Goal: Task Accomplishment & Management: Complete application form

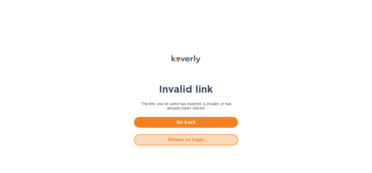
click at [171, 139] on span "Return to login" at bounding box center [186, 140] width 94 height 7
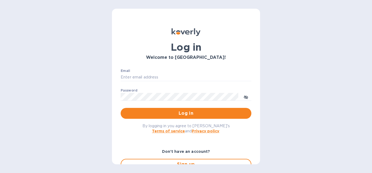
type input "[EMAIL_ADDRESS][DOMAIN_NAME]"
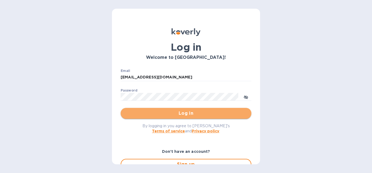
click at [181, 114] on span "Log in" at bounding box center [186, 113] width 122 height 7
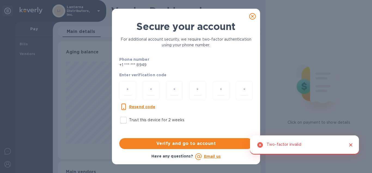
scroll to position [118, 203]
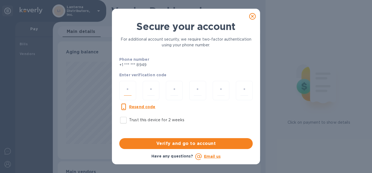
click at [130, 88] on input "number" at bounding box center [128, 91] width 8 height 10
type input "2"
type input "7"
type input "9"
type input "5"
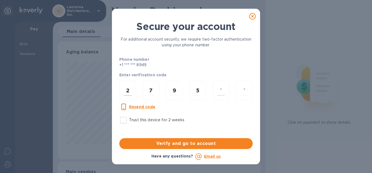
type input "2"
type input "5"
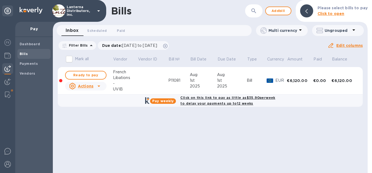
click at [29, 55] on span "Bills" at bounding box center [34, 53] width 29 height 5
click at [277, 12] on span "Add bill" at bounding box center [278, 11] width 16 height 7
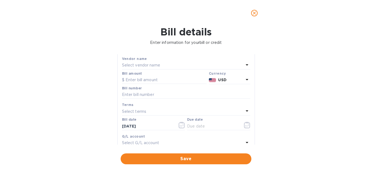
scroll to position [20, 0]
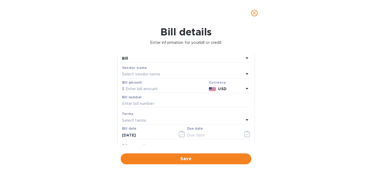
click at [144, 73] on p "Select vendor name" at bounding box center [141, 74] width 38 height 6
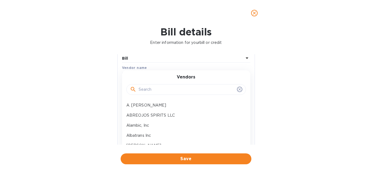
click at [145, 93] on input "text" at bounding box center [187, 90] width 96 height 8
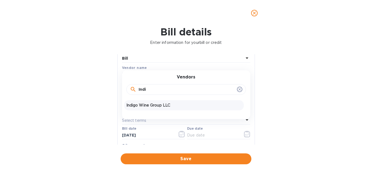
type input "Indi"
click at [162, 105] on p "Indigo Wine Group LLC" at bounding box center [183, 105] width 115 height 6
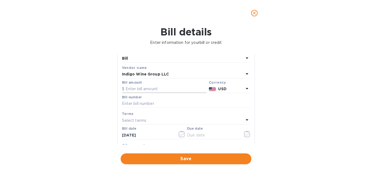
click at [151, 89] on input "text" at bounding box center [164, 89] width 85 height 8
type input "38,747.95"
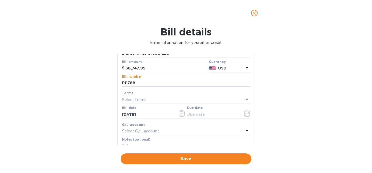
scroll to position [51, 0]
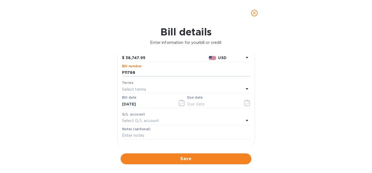
type input "P11788"
click at [245, 89] on icon at bounding box center [247, 89] width 7 height 7
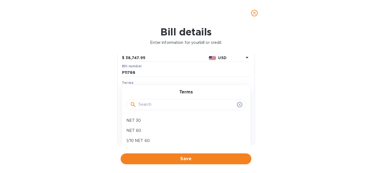
click at [245, 89] on div "Terms NET 30 NET 60 1/10 NET 60 2/10 NET 60 Create new" at bounding box center [186, 129] width 128 height 89
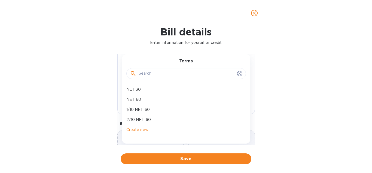
click at [239, 74] on icon at bounding box center [240, 73] width 4 height 4
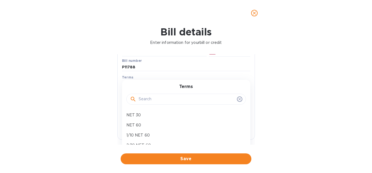
scroll to position [62, 0]
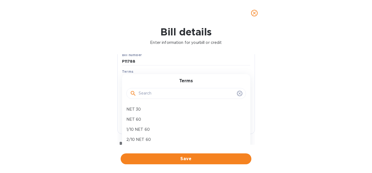
click at [240, 93] on icon at bounding box center [240, 93] width 2 height 2
click at [135, 72] on div "Terms" at bounding box center [186, 72] width 128 height 6
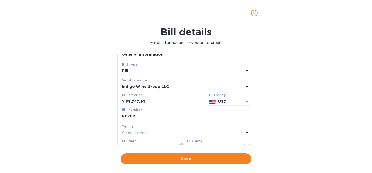
scroll to position [0, 0]
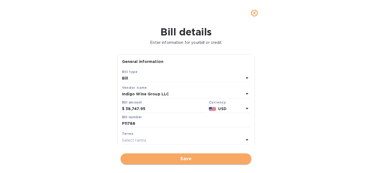
click at [188, 161] on span "Save" at bounding box center [186, 159] width 122 height 7
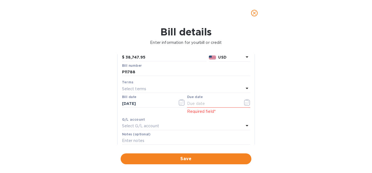
scroll to position [62, 0]
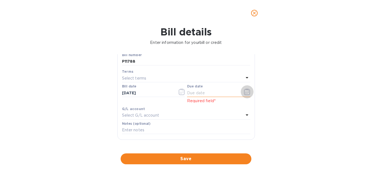
click at [247, 92] on icon "button" at bounding box center [247, 92] width 6 height 7
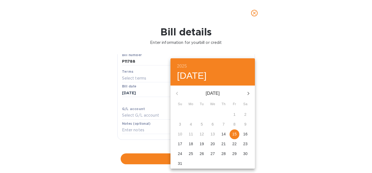
click at [222, 134] on p "14" at bounding box center [224, 133] width 4 height 5
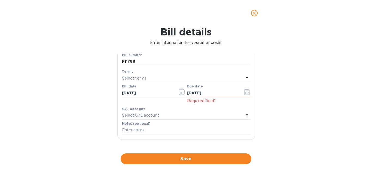
type input "08/14/2025"
click at [247, 114] on icon at bounding box center [247, 114] width 3 height 1
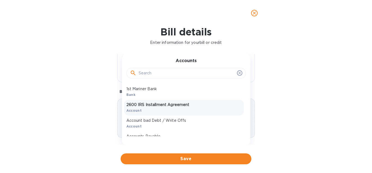
scroll to position [58, 0]
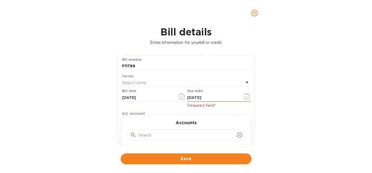
click at [235, 122] on div "Accounts" at bounding box center [186, 131] width 115 height 23
click at [157, 119] on div "Accounts 1st Mariner Bank Bank 2600 IRS Installment Agreement Account Account b…" at bounding box center [186, 161] width 128 height 91
click at [177, 121] on h3 "Accounts" at bounding box center [186, 122] width 21 height 5
click at [227, 122] on div "Accounts" at bounding box center [186, 131] width 115 height 23
click at [240, 134] on icon at bounding box center [240, 135] width 4 height 4
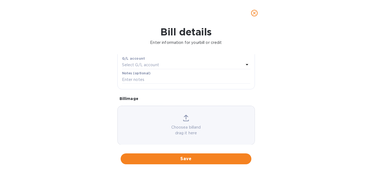
scroll to position [119, 0]
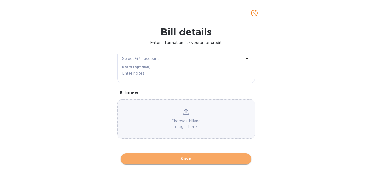
click at [180, 157] on span "Save" at bounding box center [186, 159] width 122 height 7
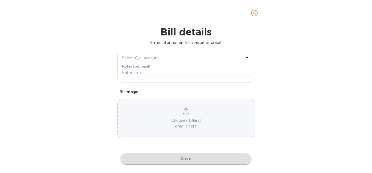
scroll to position [113, 0]
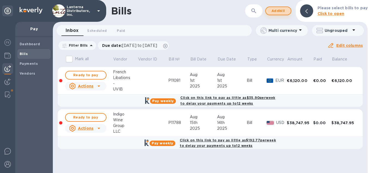
click at [283, 13] on span "Add bill" at bounding box center [278, 11] width 16 height 7
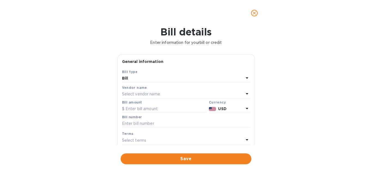
click at [139, 91] on p "Select vendor name" at bounding box center [141, 94] width 38 height 6
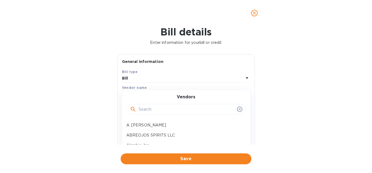
click at [155, 110] on input "text" at bounding box center [187, 109] width 96 height 8
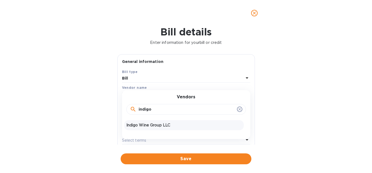
type input "indigo"
click at [169, 126] on p "Indigo Wine Group LLC" at bounding box center [183, 125] width 115 height 6
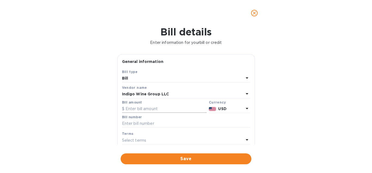
click at [146, 109] on input "text" at bounding box center [164, 109] width 85 height 8
type input "10,216.99"
click at [145, 120] on input "text" at bounding box center [186, 124] width 128 height 8
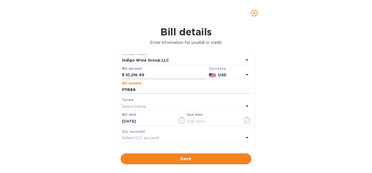
scroll to position [62, 0]
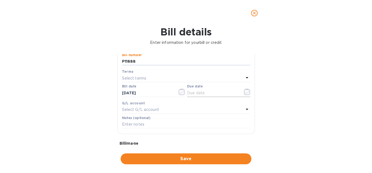
type input "P11888"
click at [196, 90] on input "text" at bounding box center [213, 93] width 52 height 8
click at [212, 94] on input "text" at bounding box center [213, 93] width 52 height 8
click at [248, 92] on icon "button" at bounding box center [247, 92] width 6 height 7
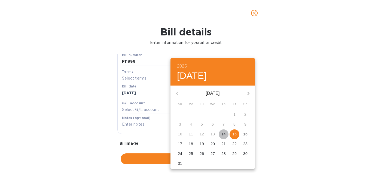
click at [222, 132] on p "14" at bounding box center [224, 133] width 4 height 5
type input "08/14/2025"
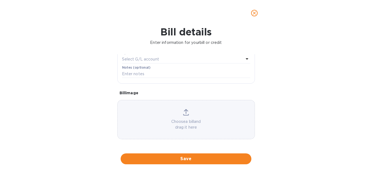
scroll to position [113, 0]
click at [160, 156] on span "Save" at bounding box center [186, 159] width 122 height 7
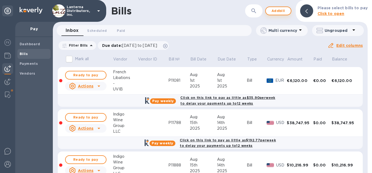
click at [279, 13] on span "Add bill" at bounding box center [278, 11] width 16 height 7
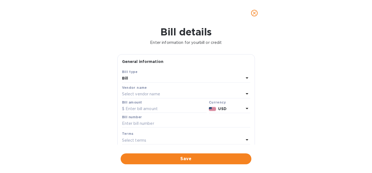
click at [137, 88] on b "Vendor name" at bounding box center [134, 88] width 25 height 4
click at [145, 93] on p "Select vendor name" at bounding box center [141, 94] width 38 height 6
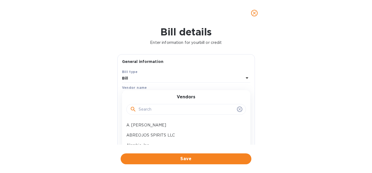
click at [152, 111] on input "text" at bounding box center [187, 109] width 96 height 8
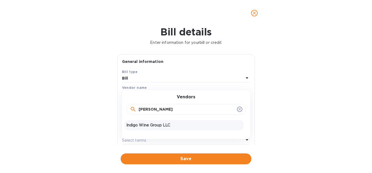
type input "Indig"
click at [155, 124] on p "Indigo Wine Group LLC" at bounding box center [183, 125] width 115 height 6
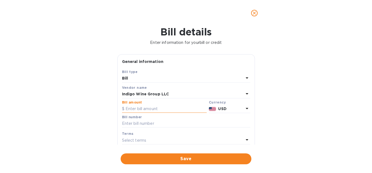
click at [137, 107] on input "text" at bounding box center [164, 109] width 85 height 8
type input "9,419.96"
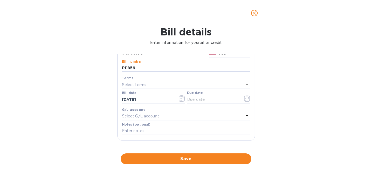
scroll to position [51, 0]
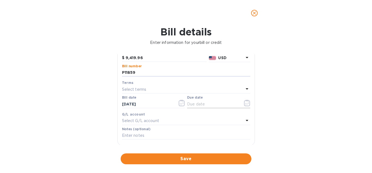
type input "P11859"
click at [245, 103] on icon "button" at bounding box center [247, 103] width 6 height 7
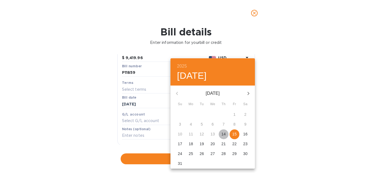
click at [222, 134] on p "14" at bounding box center [224, 133] width 4 height 5
type input "08/14/2025"
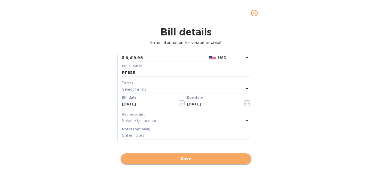
click at [186, 157] on span "Save" at bounding box center [186, 159] width 122 height 7
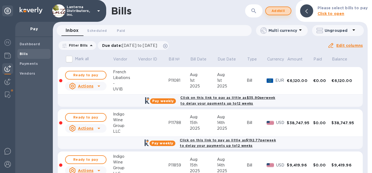
click at [277, 11] on span "Add bill" at bounding box center [278, 11] width 16 height 7
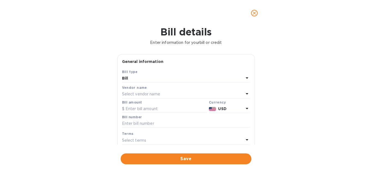
click at [136, 93] on p "Select vendor name" at bounding box center [141, 94] width 38 height 6
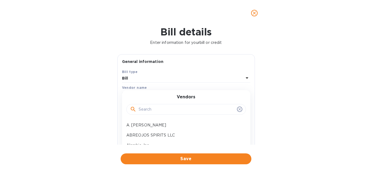
click at [145, 109] on input "text" at bounding box center [187, 109] width 96 height 8
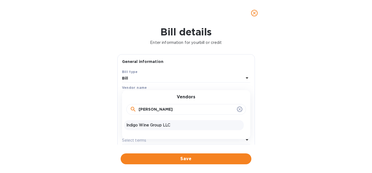
type input "indig"
click at [148, 124] on p "Indigo Wine Group LLC" at bounding box center [183, 125] width 115 height 6
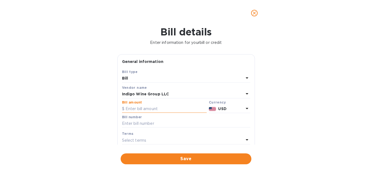
click at [149, 107] on input "text" at bounding box center [164, 109] width 85 height 8
type input "6,159.98"
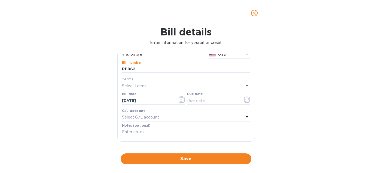
scroll to position [62, 0]
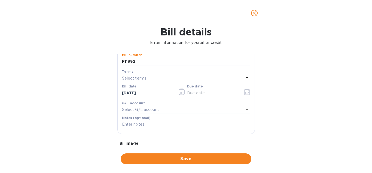
type input "P11882"
click at [246, 92] on icon "button" at bounding box center [247, 92] width 6 height 7
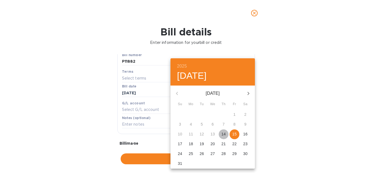
click at [223, 135] on p "14" at bounding box center [224, 133] width 4 height 5
type input "08/14/2025"
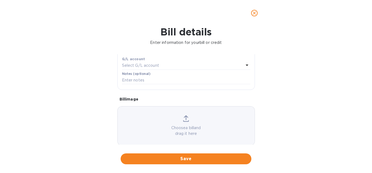
scroll to position [113, 0]
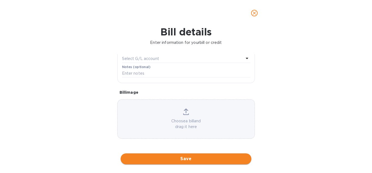
click at [183, 158] on span "Save" at bounding box center [186, 159] width 122 height 7
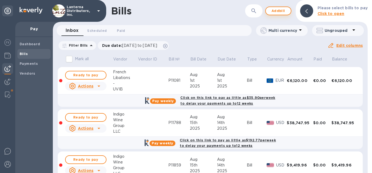
click at [278, 13] on span "Add bill" at bounding box center [278, 11] width 16 height 7
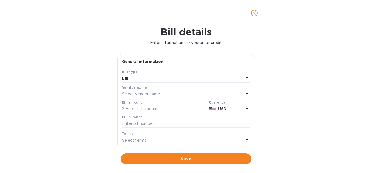
click at [144, 95] on p "Select vendor name" at bounding box center [141, 94] width 38 height 6
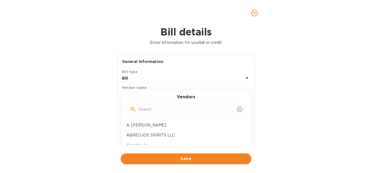
click at [147, 108] on input "text" at bounding box center [187, 109] width 96 height 8
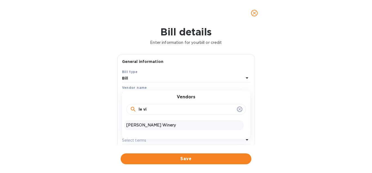
type input "le vi"
click at [143, 125] on p "Le Vigne Winery" at bounding box center [183, 125] width 115 height 6
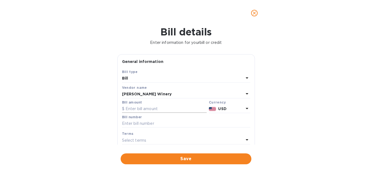
click at [141, 108] on input "text" at bounding box center [164, 109] width 85 height 8
type input "10,416.02"
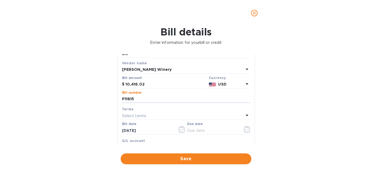
scroll to position [93, 0]
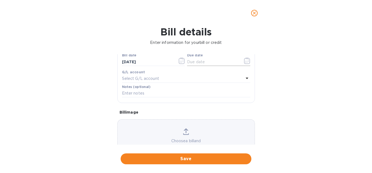
type input "P11815"
click at [247, 60] on icon "button" at bounding box center [247, 61] width 6 height 7
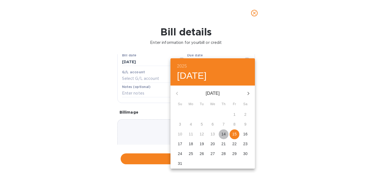
click at [224, 134] on p "14" at bounding box center [224, 133] width 4 height 5
type input "08/14/2025"
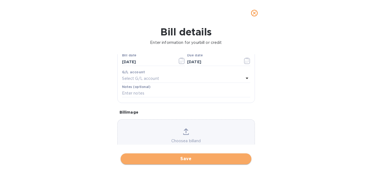
click at [180, 159] on span "Save" at bounding box center [186, 159] width 122 height 7
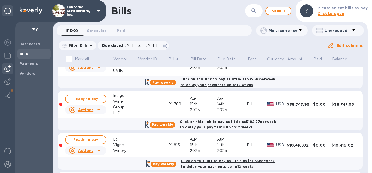
scroll to position [0, 0]
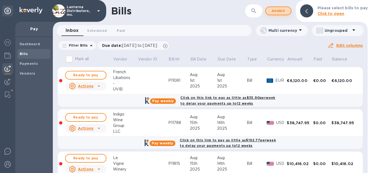
click at [280, 12] on span "Add bill" at bounding box center [278, 11] width 16 height 7
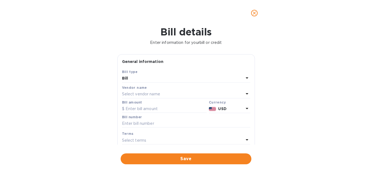
click at [145, 93] on p "Select vendor name" at bounding box center [141, 94] width 38 height 6
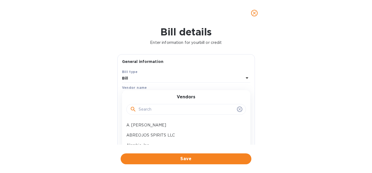
click at [147, 110] on input "text" at bounding box center [187, 109] width 96 height 8
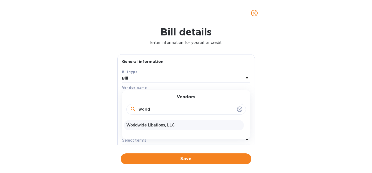
type input "world"
click at [155, 126] on p "Worldwide Libations, LLC" at bounding box center [183, 125] width 115 height 6
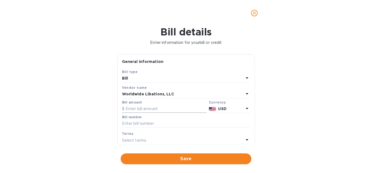
click at [149, 108] on input "text" at bounding box center [164, 109] width 85 height 8
type input "10,290.02"
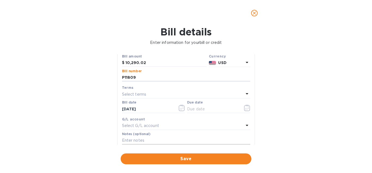
scroll to position [93, 0]
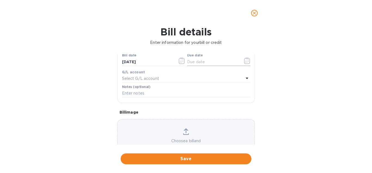
type input "P11809"
click at [247, 61] on icon "button" at bounding box center [247, 61] width 6 height 7
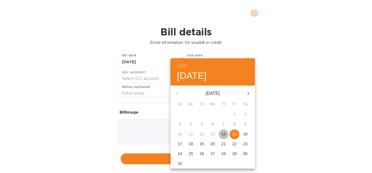
click at [225, 132] on p "14" at bounding box center [224, 133] width 4 height 5
type input "08/14/2025"
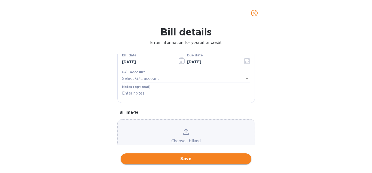
click at [200, 160] on span "Save" at bounding box center [186, 159] width 122 height 7
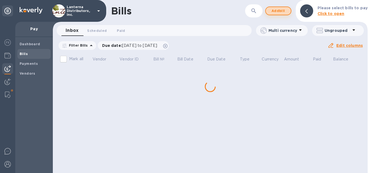
click at [278, 10] on span "Add bill" at bounding box center [278, 11] width 16 height 7
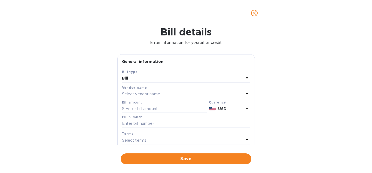
click at [138, 96] on p "Select vendor name" at bounding box center [141, 94] width 38 height 6
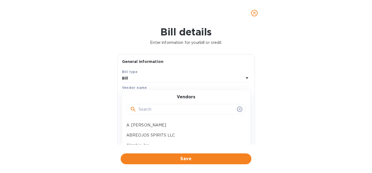
click at [146, 108] on input "text" at bounding box center [187, 109] width 96 height 8
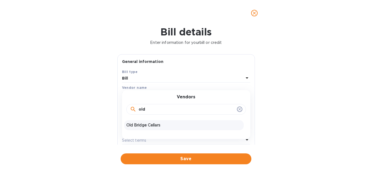
type input "old"
click at [150, 126] on p "Old Bridge Cellars" at bounding box center [183, 125] width 115 height 6
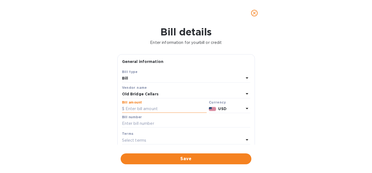
click at [138, 108] on input "text" at bounding box center [164, 109] width 85 height 8
type input "12,705.95"
type input "P11807"
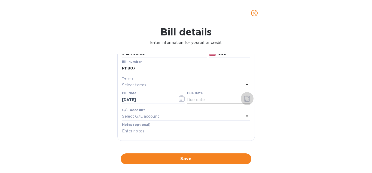
click at [247, 98] on icon "button" at bounding box center [247, 98] width 6 height 7
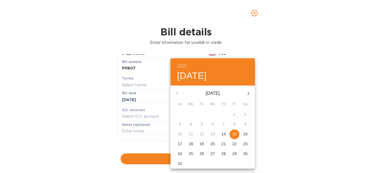
click at [224, 134] on p "14" at bounding box center [224, 133] width 4 height 5
type input "08/14/2025"
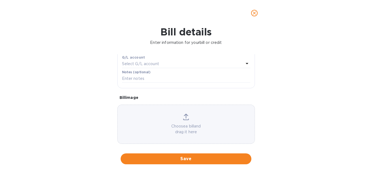
scroll to position [113, 0]
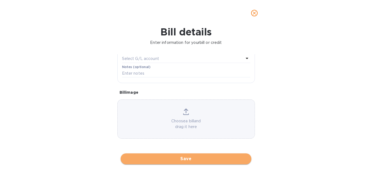
click at [192, 159] on span "Save" at bounding box center [186, 159] width 122 height 7
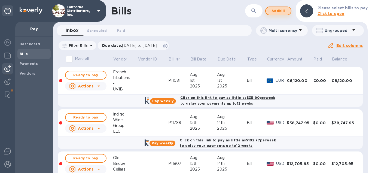
click at [276, 13] on span "Add bill" at bounding box center [278, 11] width 16 height 7
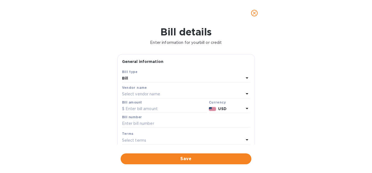
click at [247, 77] on icon at bounding box center [247, 78] width 7 height 7
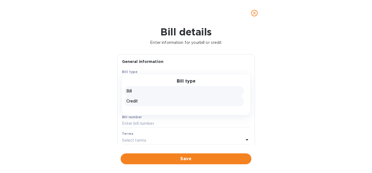
click at [140, 102] on p "Credit" at bounding box center [183, 101] width 115 height 6
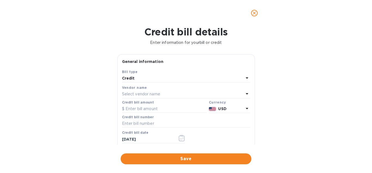
click at [143, 95] on p "Select vendor name" at bounding box center [141, 94] width 38 height 6
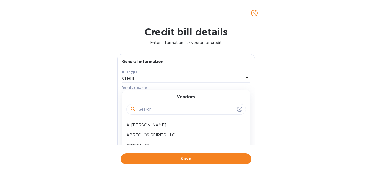
click at [143, 107] on input "text" at bounding box center [187, 109] width 96 height 8
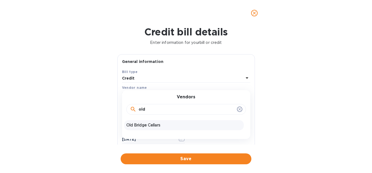
type input "old"
click at [156, 124] on p "Old Bridge Cellars" at bounding box center [183, 125] width 115 height 6
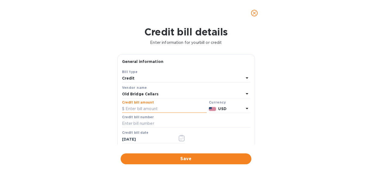
click at [143, 109] on input "text" at bounding box center [164, 109] width 85 height 8
type input "10,214.30"
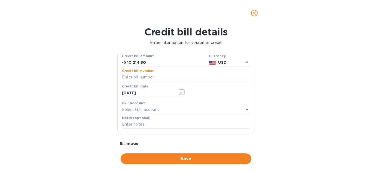
scroll to position [62, 0]
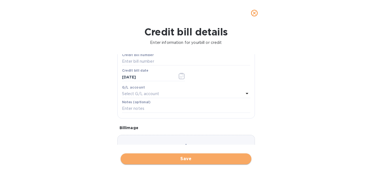
click at [177, 158] on span "Save" at bounding box center [186, 159] width 122 height 7
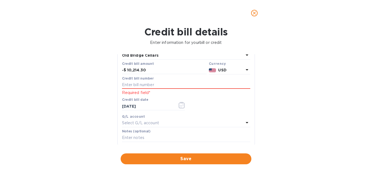
scroll to position [31, 0]
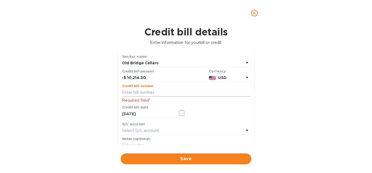
click at [146, 93] on input "text" at bounding box center [186, 93] width 128 height 8
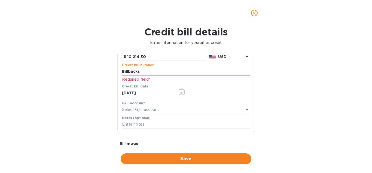
scroll to position [62, 0]
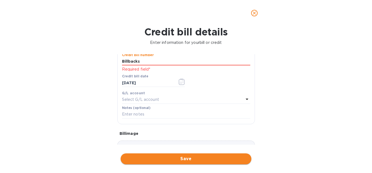
type input "Billbacks"
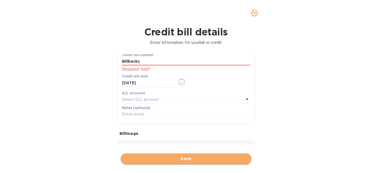
click at [186, 156] on span "Save" at bounding box center [186, 159] width 122 height 7
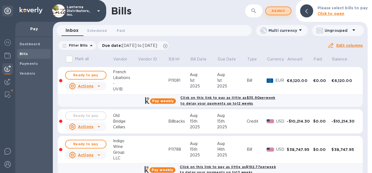
click at [279, 12] on span "Add bill" at bounding box center [278, 11] width 16 height 7
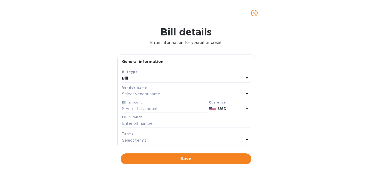
click at [137, 94] on p "Select vendor name" at bounding box center [141, 94] width 38 height 6
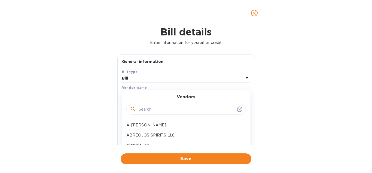
click at [150, 111] on input "text" at bounding box center [187, 109] width 96 height 8
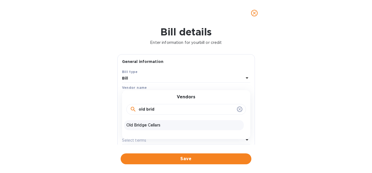
type input "old brid"
click at [148, 127] on p "Old Bridge Cellars" at bounding box center [183, 125] width 115 height 6
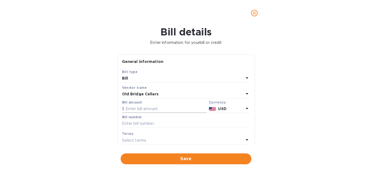
click at [140, 109] on input "text" at bounding box center [164, 109] width 85 height 8
type input "7,425.97"
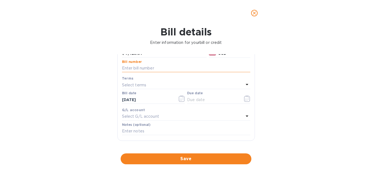
click at [132, 69] on input "text" at bounding box center [186, 68] width 128 height 8
type input "P11735"
click at [245, 101] on icon "button" at bounding box center [247, 98] width 6 height 7
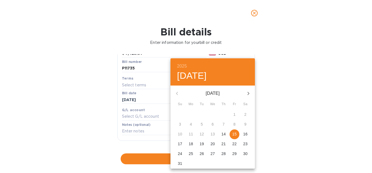
click at [224, 134] on p "14" at bounding box center [224, 133] width 4 height 5
type input "08/14/2025"
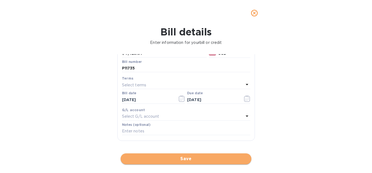
click at [175, 159] on span "Save" at bounding box center [186, 159] width 122 height 7
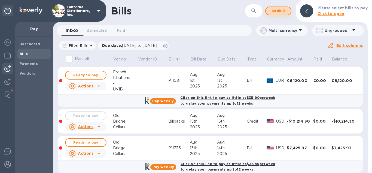
click at [280, 12] on span "Add bill" at bounding box center [278, 11] width 16 height 7
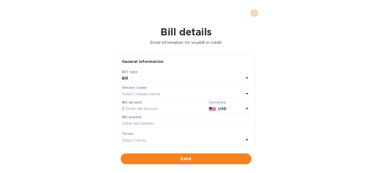
click at [130, 96] on p "Select vendor name" at bounding box center [141, 94] width 38 height 6
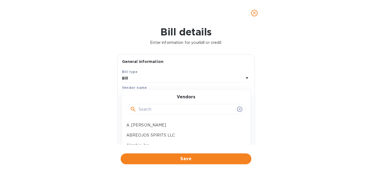
click at [147, 111] on input "text" at bounding box center [187, 109] width 96 height 8
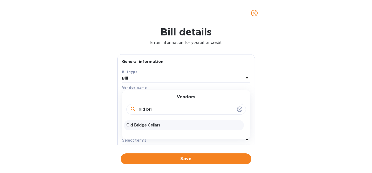
type input "old bri"
click at [152, 125] on p "Old Bridge Cellars" at bounding box center [183, 125] width 115 height 6
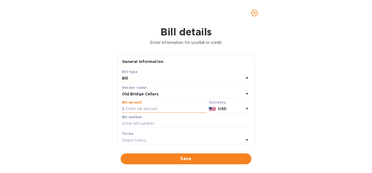
click at [144, 109] on input "text" at bounding box center [164, 109] width 85 height 8
type input "7,245.00"
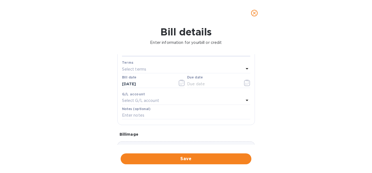
scroll to position [62, 0]
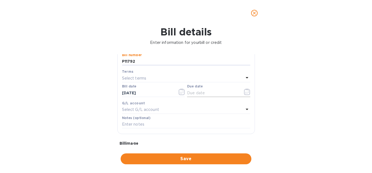
type input "P11792"
click at [248, 92] on icon "button" at bounding box center [247, 92] width 6 height 7
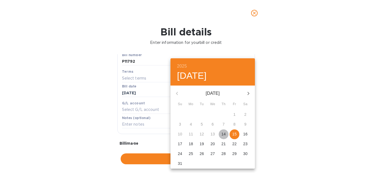
click at [222, 136] on p "14" at bounding box center [224, 133] width 4 height 5
type input "08/14/2025"
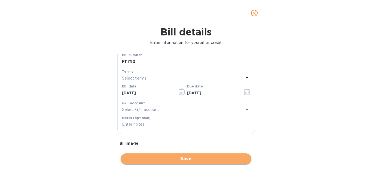
click at [188, 159] on span "Save" at bounding box center [186, 159] width 122 height 7
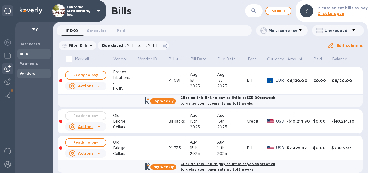
click at [29, 75] on b "Vendors" at bounding box center [28, 73] width 16 height 4
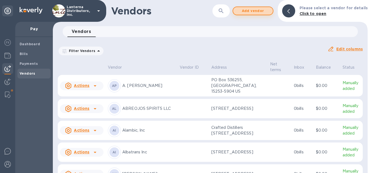
click at [248, 15] on button "Add vendor" at bounding box center [253, 11] width 41 height 9
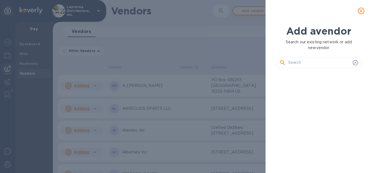
scroll to position [86, 90]
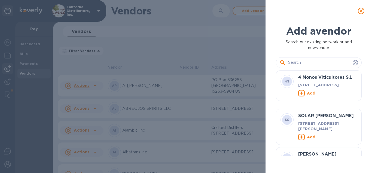
click at [301, 62] on input "text" at bounding box center [319, 63] width 62 height 8
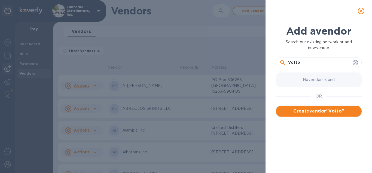
type input "Votto"
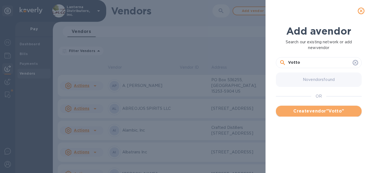
click at [322, 110] on span "Create vendor " Votto "" at bounding box center [318, 111] width 77 height 7
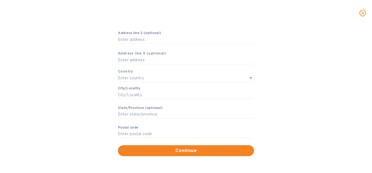
scroll to position [0, 0]
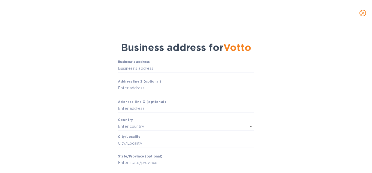
click at [366, 14] on button "close" at bounding box center [363, 13] width 13 height 13
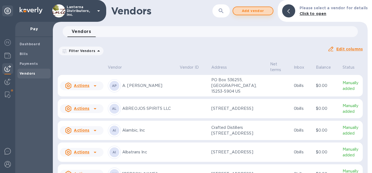
click at [250, 13] on span "Add vendor" at bounding box center [253, 11] width 31 height 7
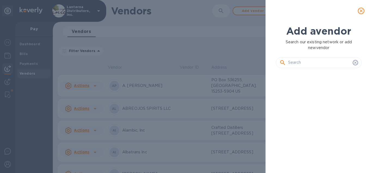
scroll to position [86, 90]
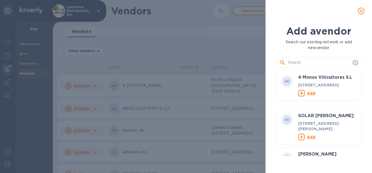
click at [302, 62] on input "text" at bounding box center [319, 63] width 62 height 8
paste input "Votto Vines Importing LLC"
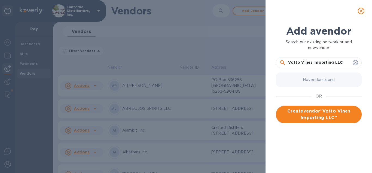
type input "Votto Vines Importing LLC"
click at [327, 115] on span "Create vendor " Votto Vines Importing LLC "" at bounding box center [318, 114] width 77 height 13
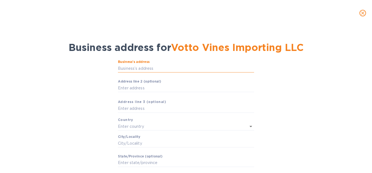
click at [156, 70] on input "Business’s аddress" at bounding box center [186, 68] width 136 height 8
paste input "1004 SHERMAN AVE"
type input "1004 SHERMAN AVE"
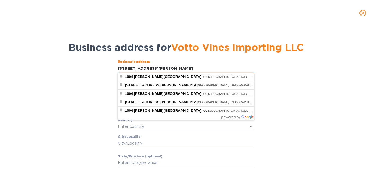
click at [163, 68] on input "1004 SHERMAN AVE" at bounding box center [186, 68] width 136 height 8
click at [145, 142] on input "Сity/Locаlity" at bounding box center [186, 143] width 136 height 8
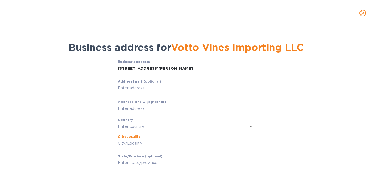
click at [134, 127] on input "text" at bounding box center [178, 127] width 121 height 8
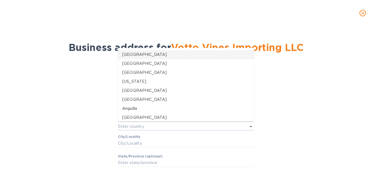
click at [135, 56] on p "United States" at bounding box center [186, 55] width 128 height 6
type input "United States"
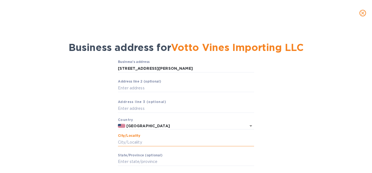
click at [131, 145] on input "Сity/Locаlity" at bounding box center [186, 142] width 136 height 8
type input "Hamden"
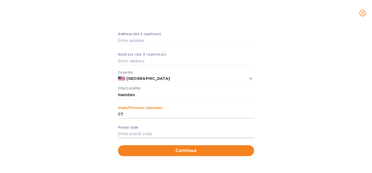
type input "CT"
click at [136, 133] on input "Pоstal cоde" at bounding box center [186, 134] width 136 height 8
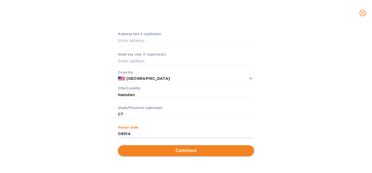
type input "06514"
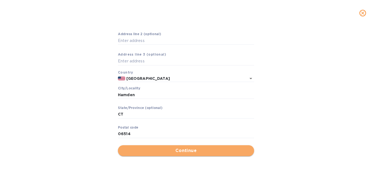
click at [158, 153] on span "Continue" at bounding box center [186, 150] width 128 height 7
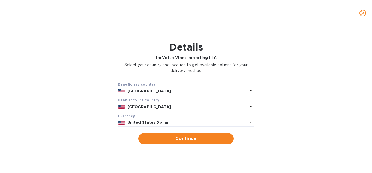
click at [251, 91] on icon at bounding box center [251, 90] width 3 height 1
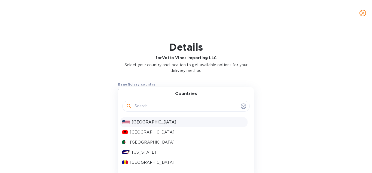
click at [251, 91] on div "Countries United States Albania Algeria American Samoa Andorra Angola Anguilla …" at bounding box center [186, 132] width 136 height 91
click at [248, 107] on div at bounding box center [186, 106] width 128 height 11
click at [243, 107] on icon at bounding box center [244, 106] width 4 height 4
click at [230, 75] on span "Details for Votto Vines Importing LLC Select your country and location to get a…" at bounding box center [186, 58] width 136 height 34
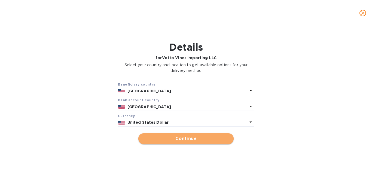
click at [191, 138] on span "Continue" at bounding box center [186, 138] width 87 height 7
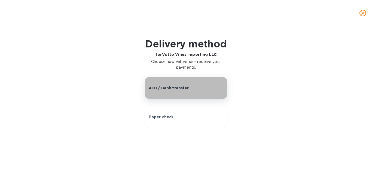
click at [173, 89] on p "ACH / Bank transfer" at bounding box center [169, 87] width 40 height 5
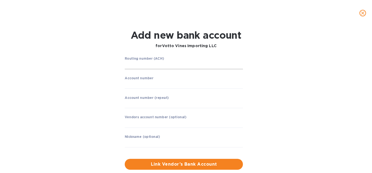
click at [141, 62] on input "string" at bounding box center [184, 65] width 118 height 8
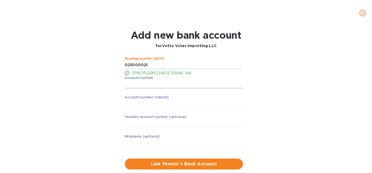
type input "021000021"
click at [154, 86] on input "string" at bounding box center [184, 84] width 118 height 8
type input "933071529"
click at [151, 105] on input "string" at bounding box center [184, 104] width 118 height 8
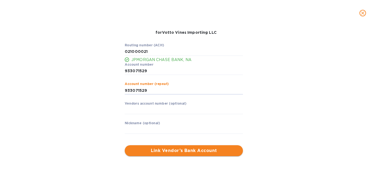
type input "933071529"
click at [177, 150] on span "Link Vendor’s Bank Account" at bounding box center [184, 150] width 110 height 7
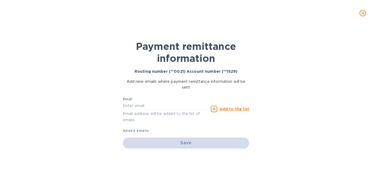
click at [224, 109] on u "Add to the list" at bounding box center [235, 109] width 30 height 4
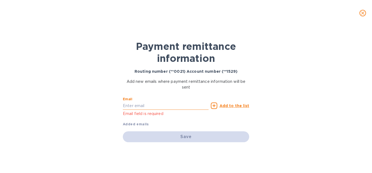
click at [181, 108] on input "text" at bounding box center [166, 106] width 86 height 8
click at [138, 106] on input "text" at bounding box center [166, 106] width 86 height 8
paste input "naceto@vottovines.com"
type input "naceto@vottovines.com"
click at [137, 124] on b "Added emails" at bounding box center [136, 124] width 26 height 4
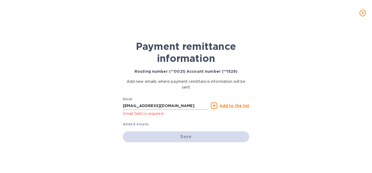
click at [173, 106] on input "naceto@vottovines.com" at bounding box center [166, 106] width 86 height 8
drag, startPoint x: 173, startPoint y: 106, endPoint x: 123, endPoint y: 105, distance: 50.2
click at [123, 105] on input "naceto@vottovines.com" at bounding box center [166, 106] width 86 height 8
click at [131, 108] on input "text" at bounding box center [166, 106] width 86 height 8
type input "naceto@vottovines.com"
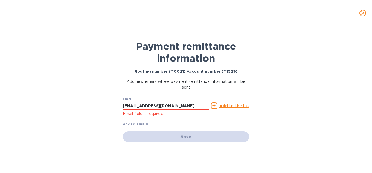
click at [236, 107] on u "Add to the list" at bounding box center [235, 106] width 30 height 4
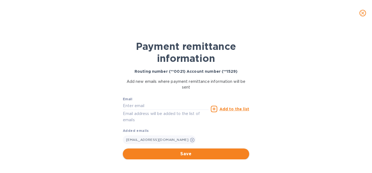
click at [174, 152] on span "Save" at bounding box center [186, 154] width 118 height 7
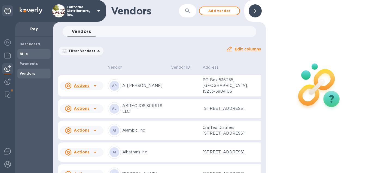
click at [25, 55] on b "Bills" at bounding box center [24, 54] width 8 height 4
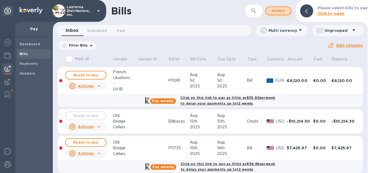
click at [274, 11] on span "Add bill" at bounding box center [278, 11] width 16 height 7
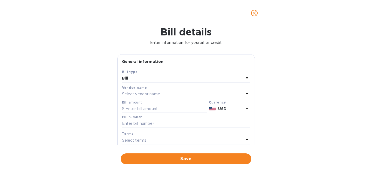
click at [135, 94] on p "Select vendor name" at bounding box center [141, 94] width 38 height 6
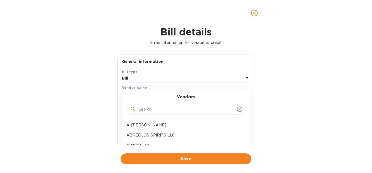
click at [145, 110] on input "text" at bounding box center [187, 109] width 96 height 8
type input "votto"
click at [148, 135] on p "Votto Vines Importing LLC" at bounding box center [183, 135] width 115 height 6
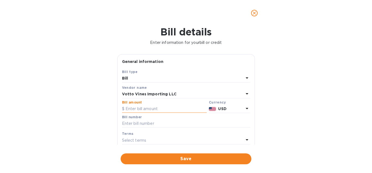
click at [141, 111] on input "text" at bounding box center [164, 109] width 85 height 8
type input "37,684.80"
type input "P11732"
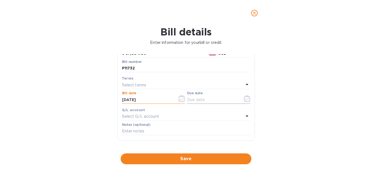
click at [202, 99] on input "text" at bounding box center [213, 100] width 52 height 8
click at [248, 98] on icon "button" at bounding box center [247, 98] width 6 height 7
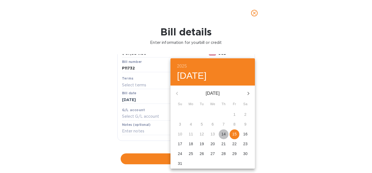
click at [223, 134] on p "14" at bounding box center [224, 133] width 4 height 5
type input "08/14/2025"
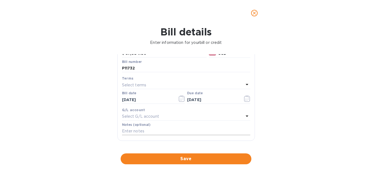
scroll to position [86, 0]
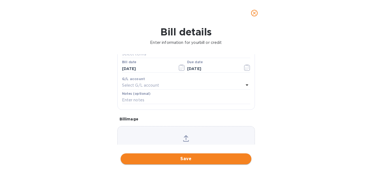
click at [188, 159] on span "Save" at bounding box center [186, 159] width 122 height 7
